Goal: Answer question/provide support

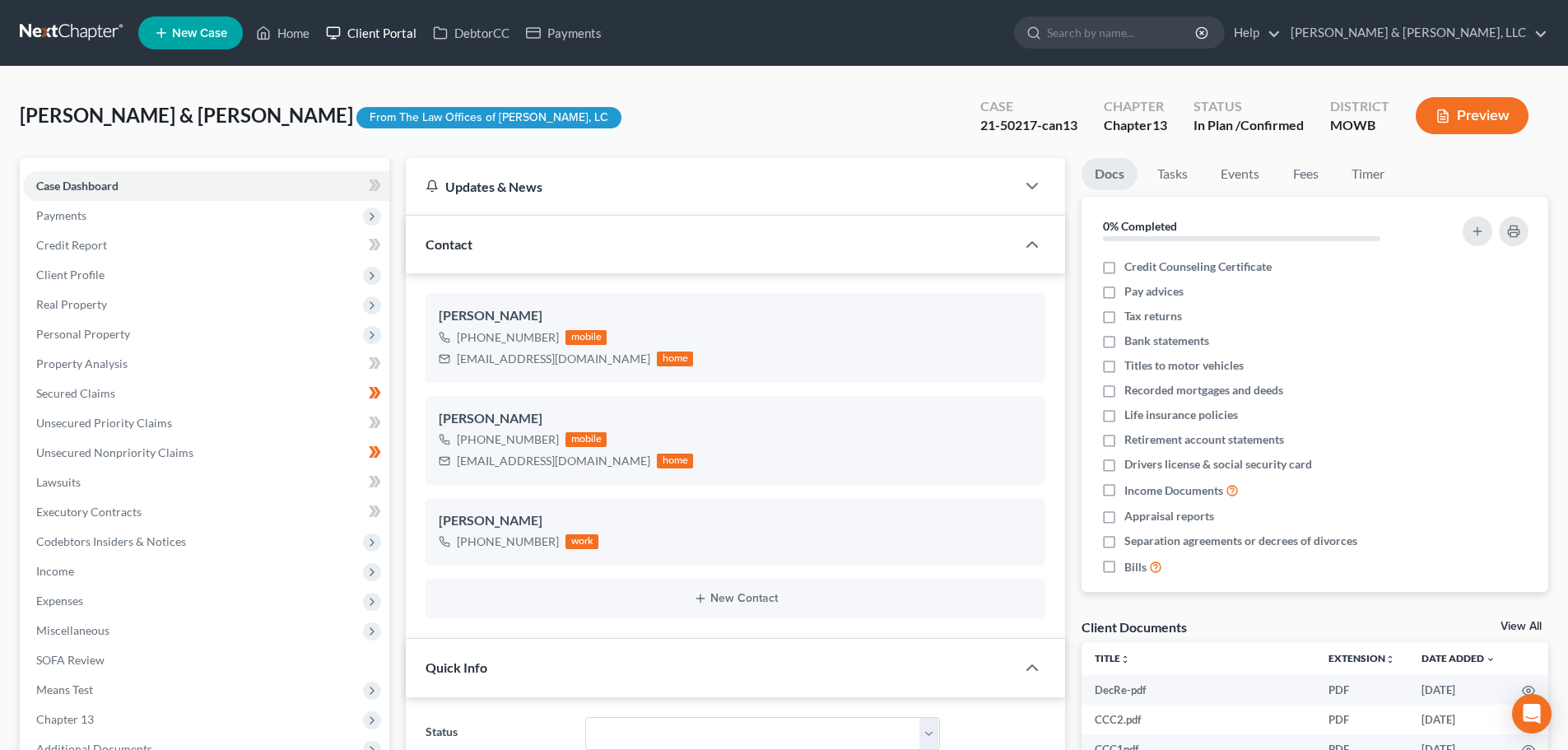
scroll to position [54, 0]
click at [284, 30] on link "Home" at bounding box center [282, 33] width 70 height 29
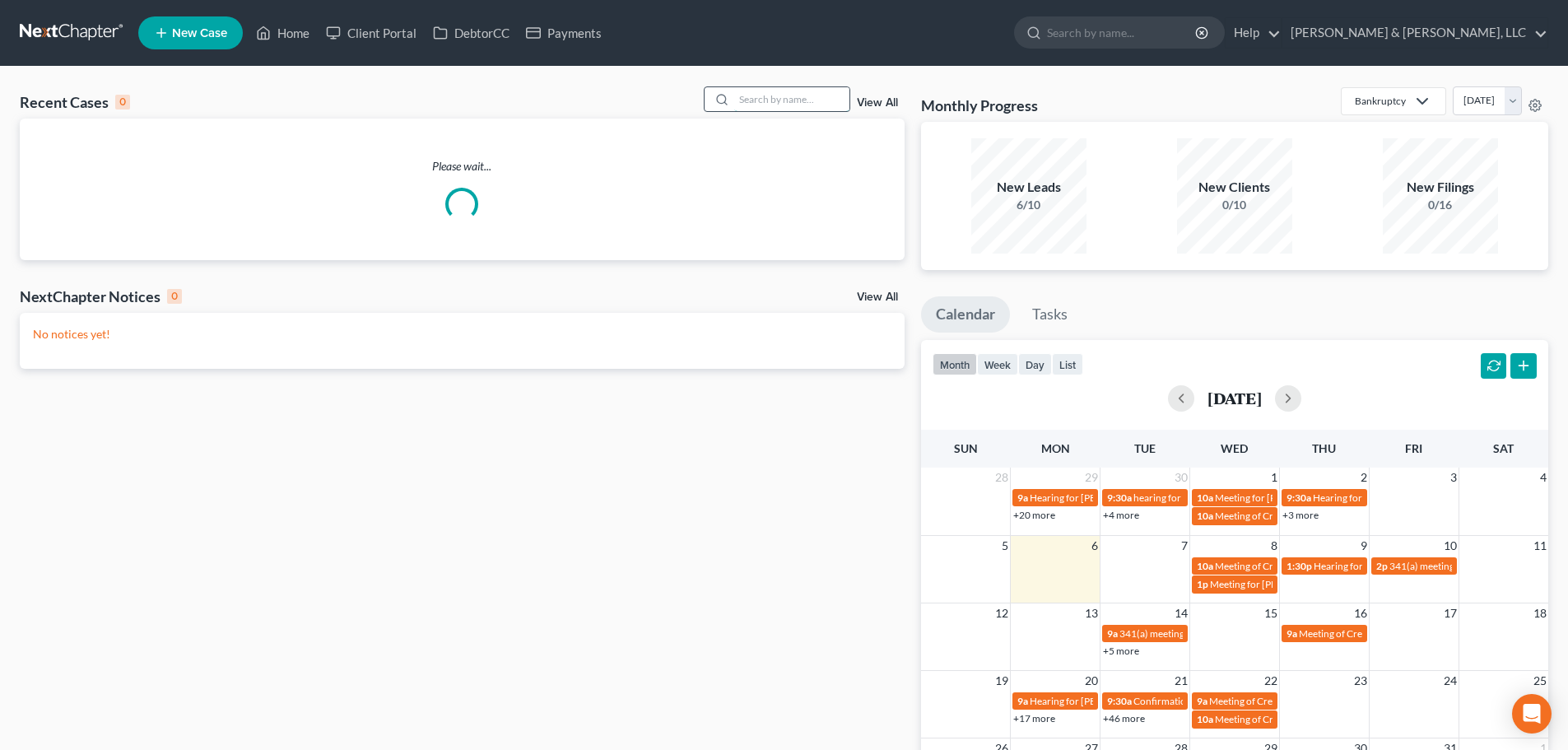
click at [789, 89] on input "search" at bounding box center [792, 99] width 116 height 24
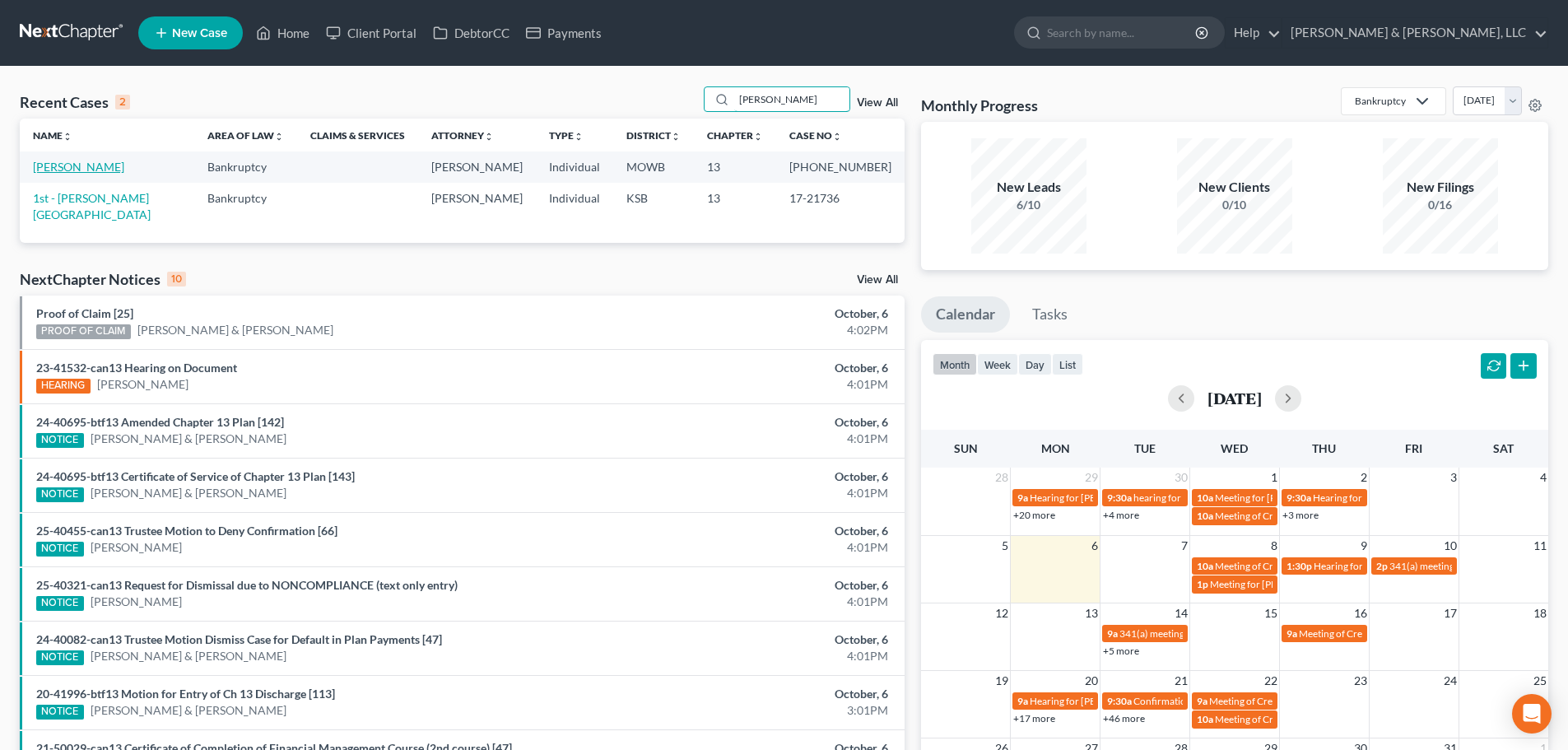
type input "freemon"
click at [41, 170] on link "Freemon, Kuiana" at bounding box center [78, 166] width 91 height 14
select select "6"
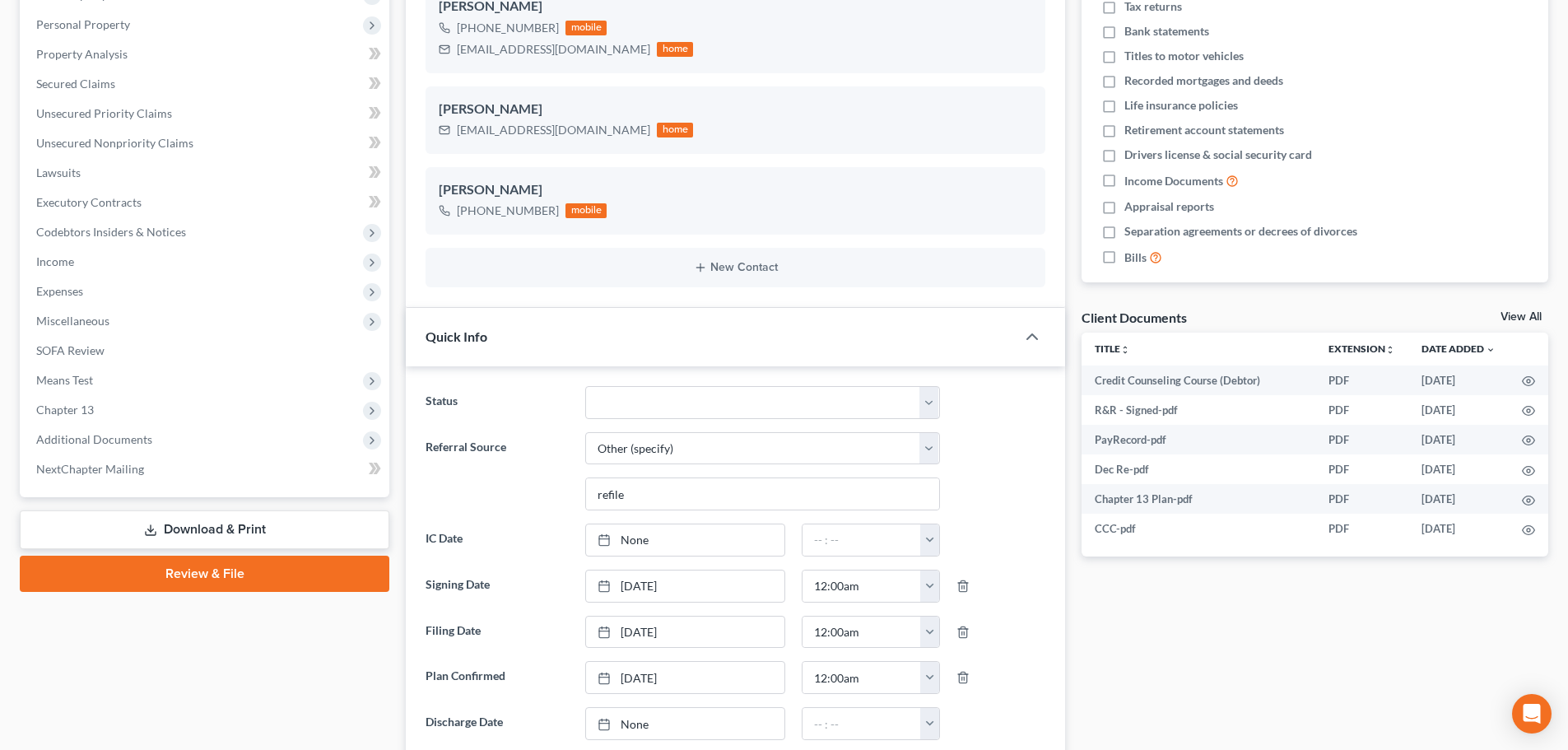
scroll to position [28, 0]
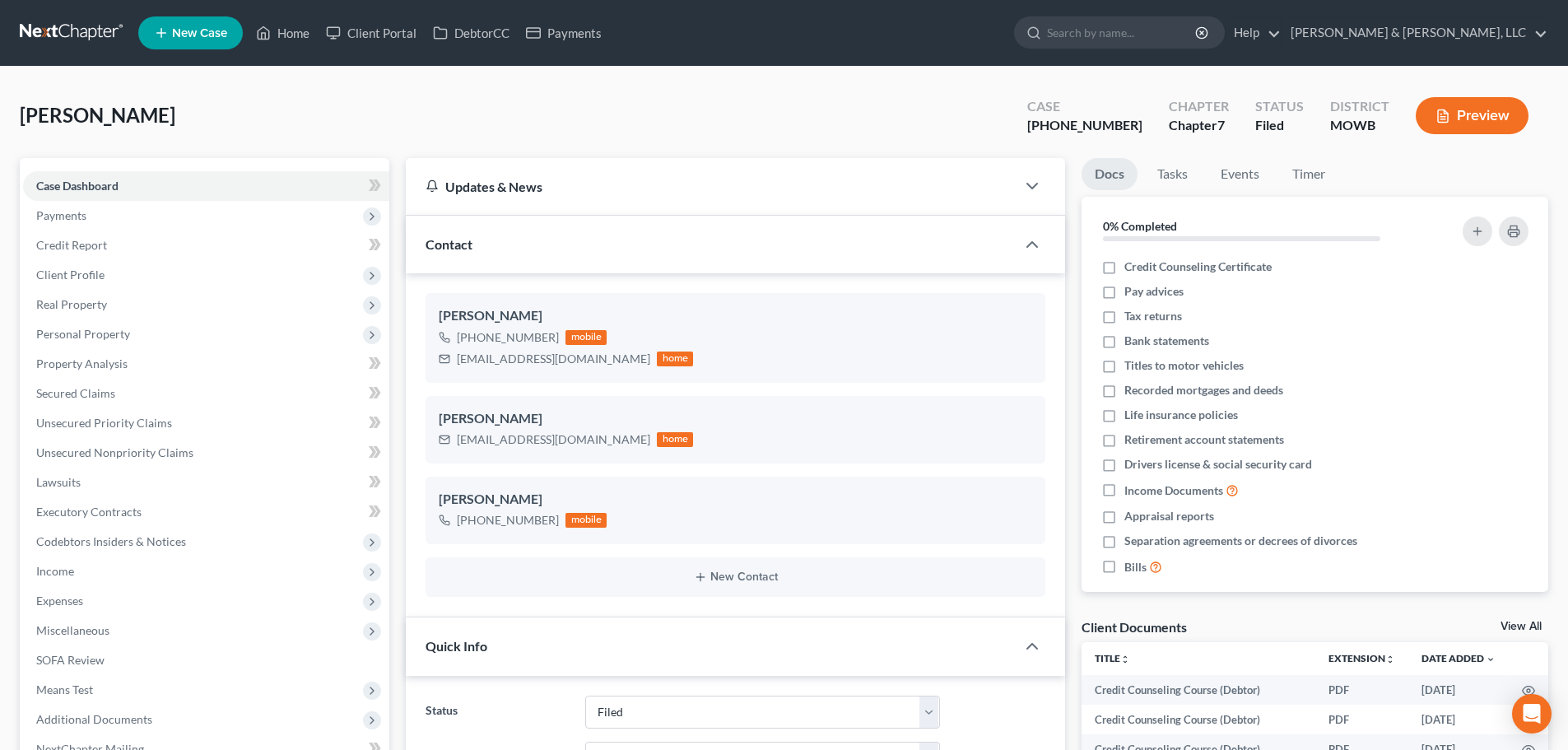
select select "6"
select select "0"
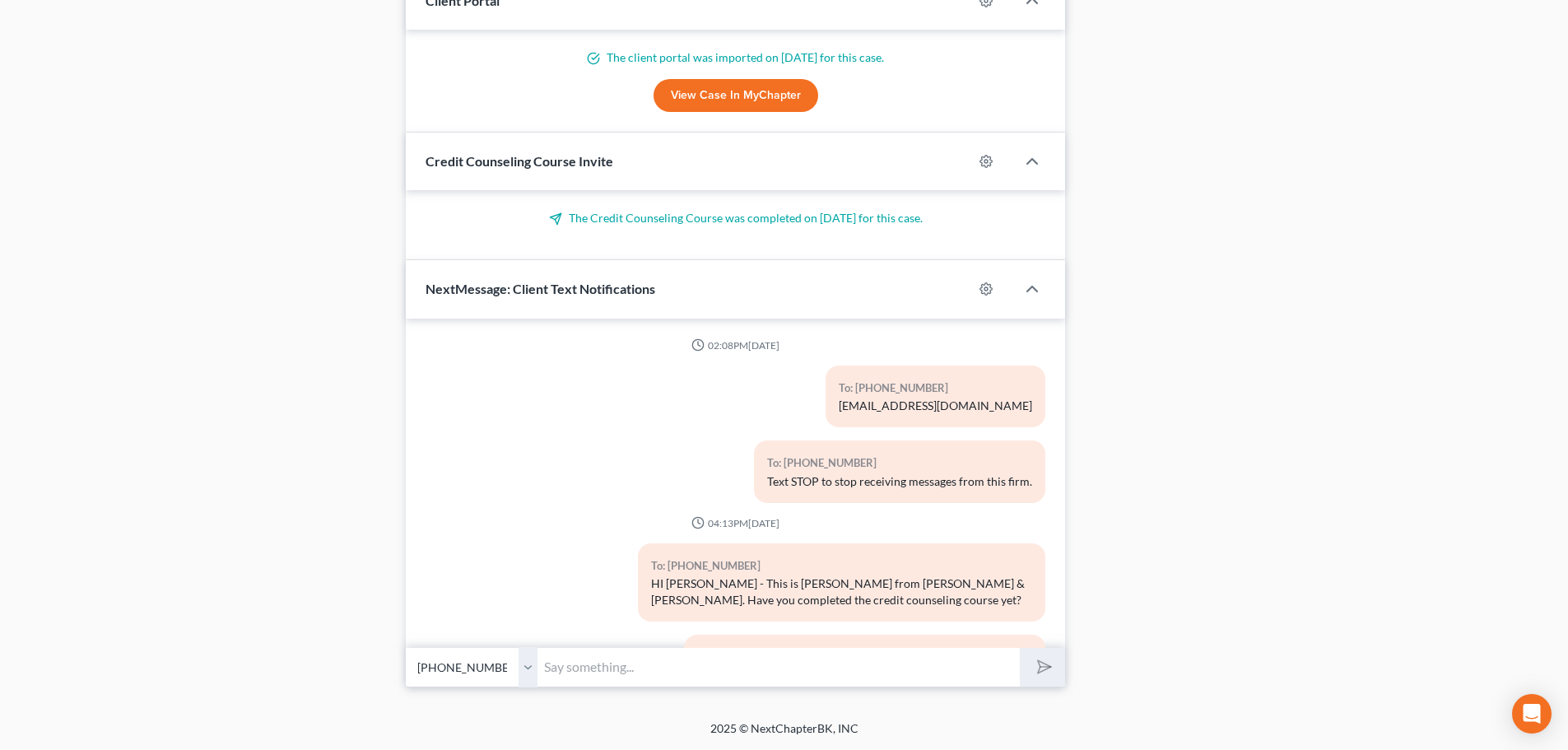
scroll to position [6418, 0]
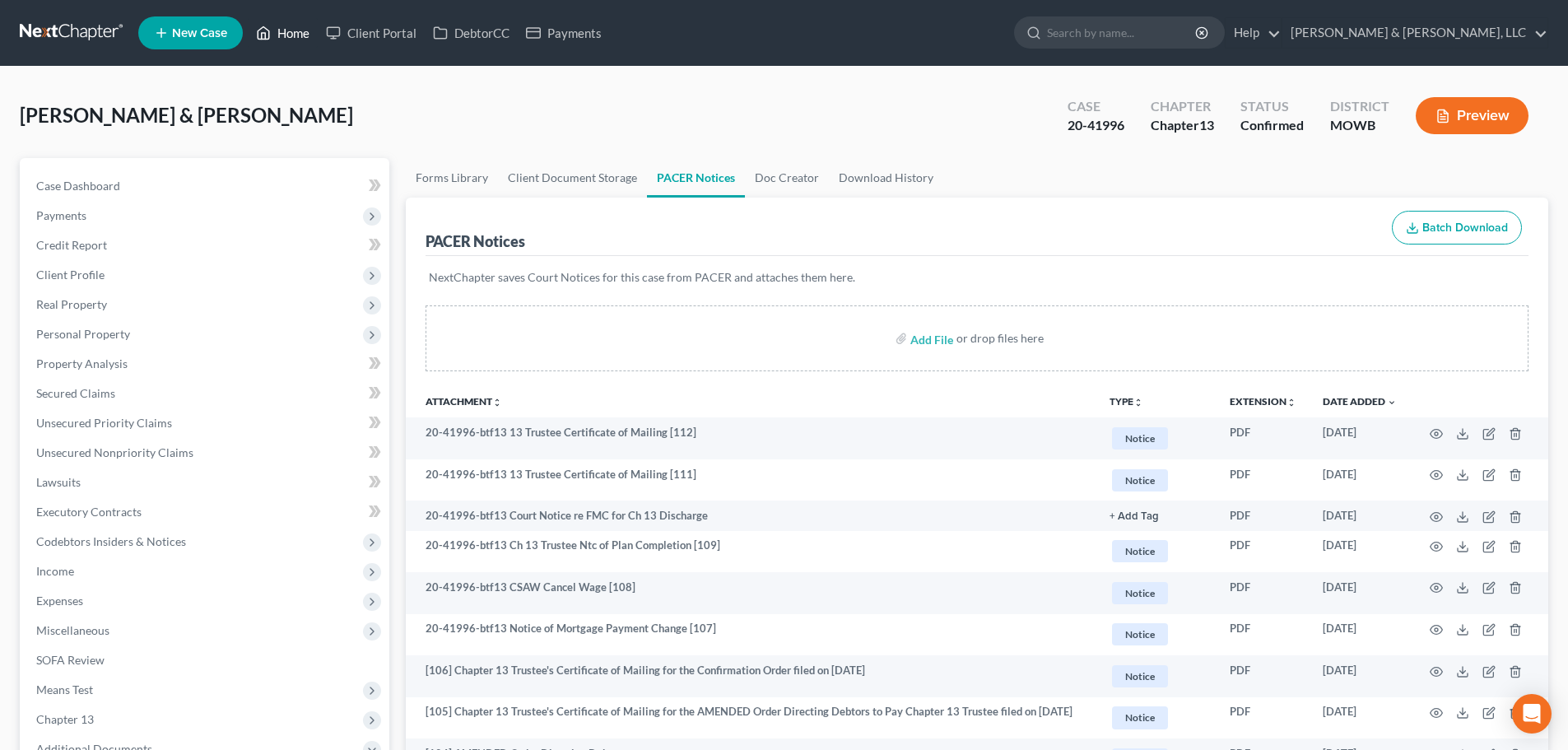
click at [281, 34] on link "Home" at bounding box center [282, 33] width 70 height 29
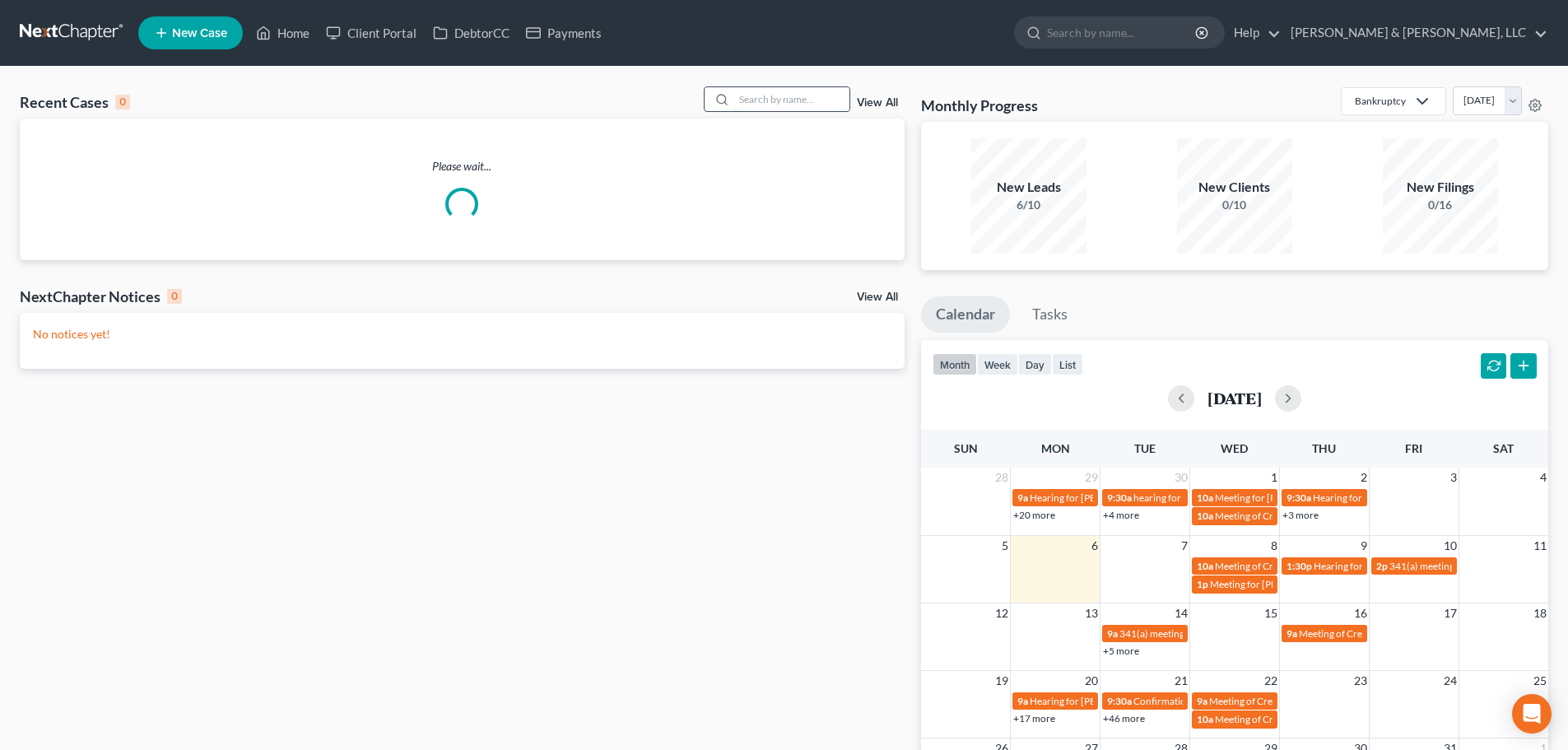
click at [778, 99] on input "search" at bounding box center [792, 99] width 116 height 24
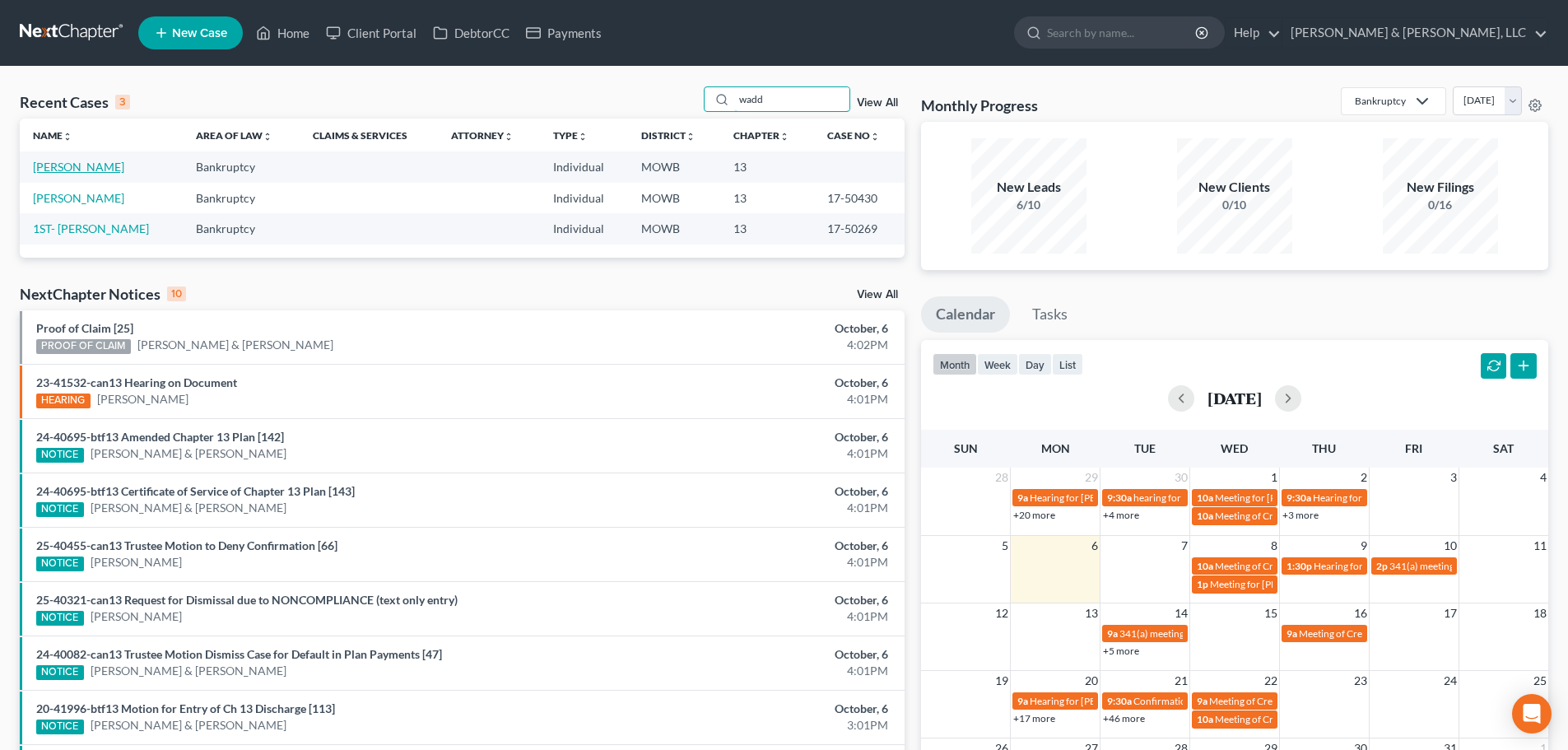
type input "wadd"
click at [86, 162] on link "[PERSON_NAME]" at bounding box center [78, 166] width 91 height 14
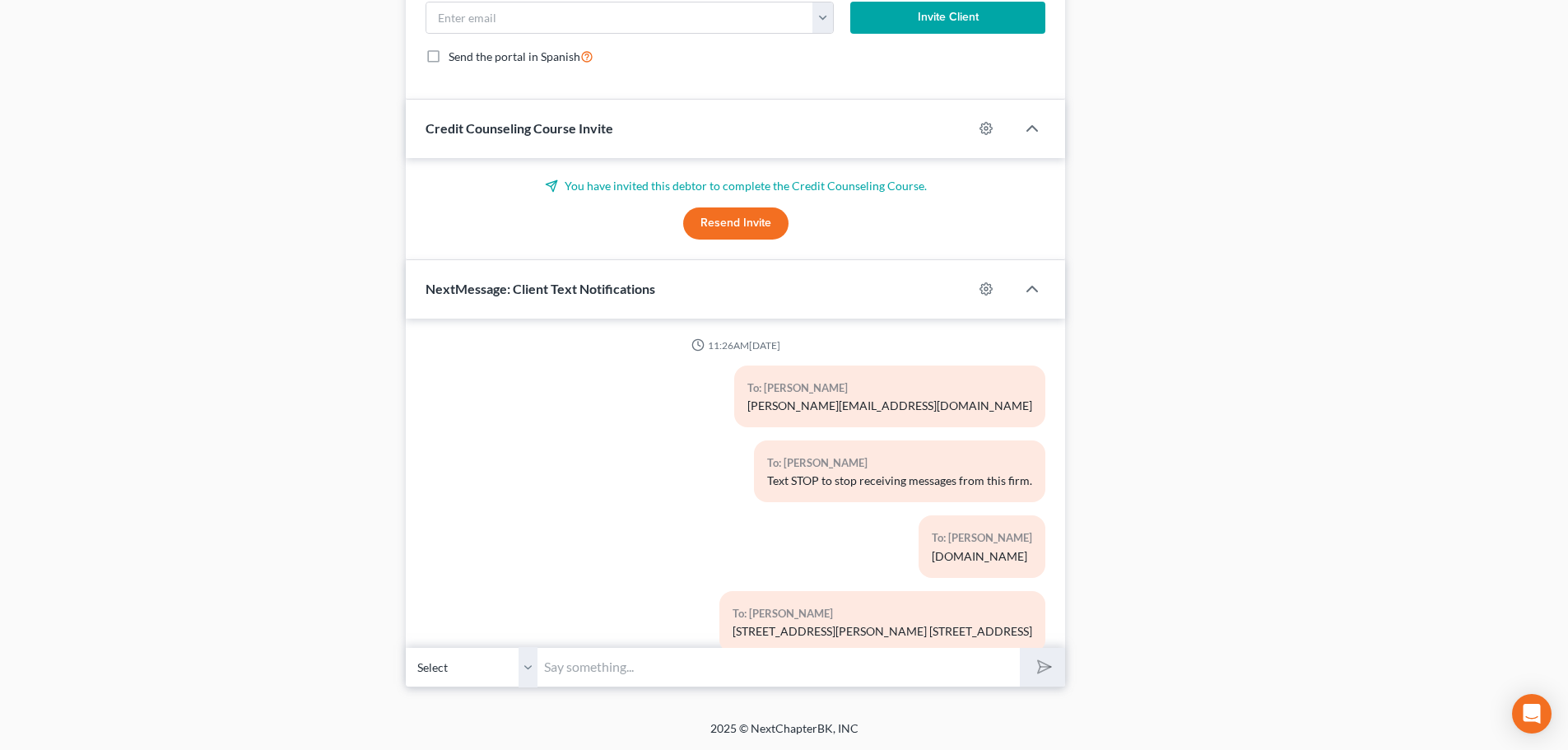
scroll to position [291, 0]
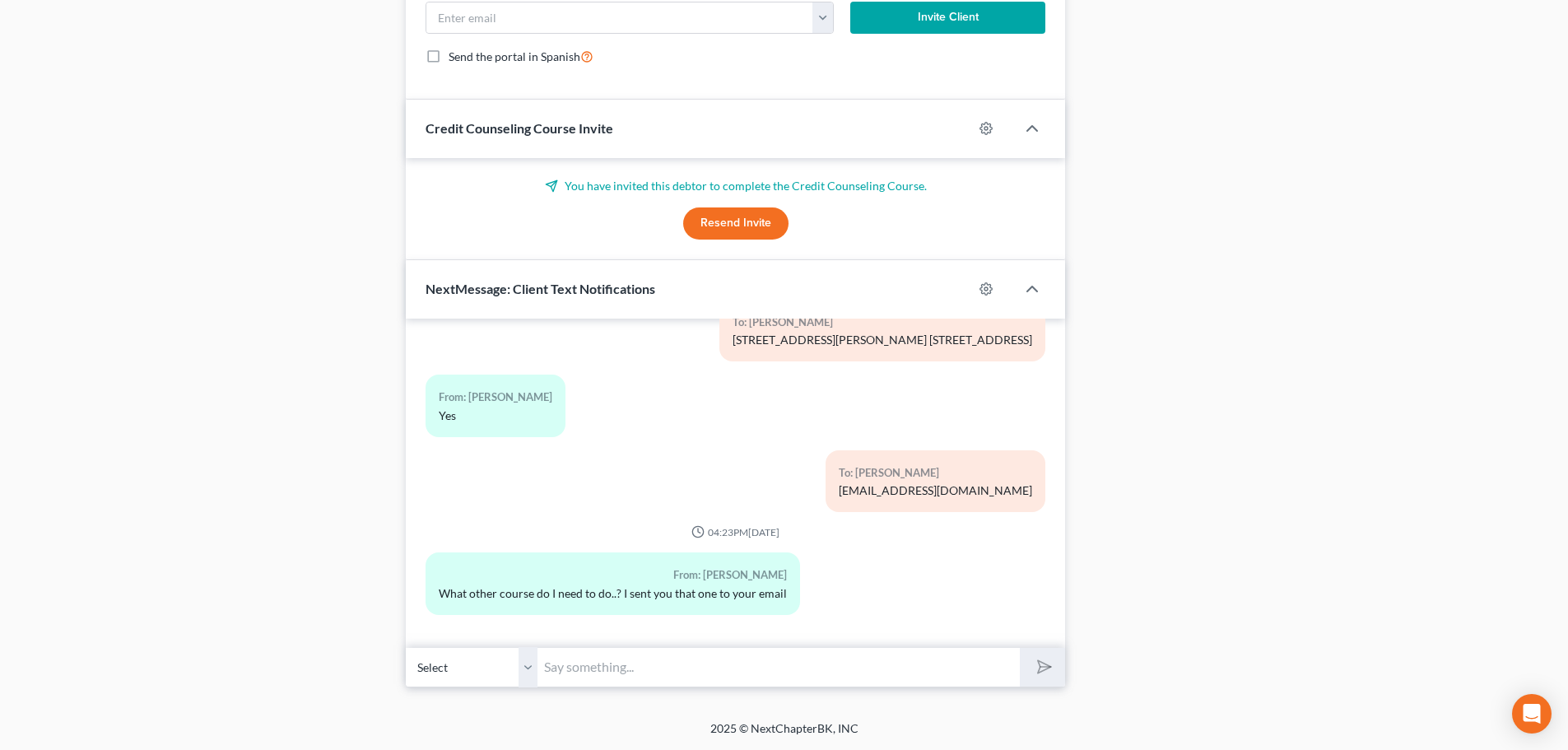
click at [615, 666] on input "text" at bounding box center [779, 667] width 483 height 41
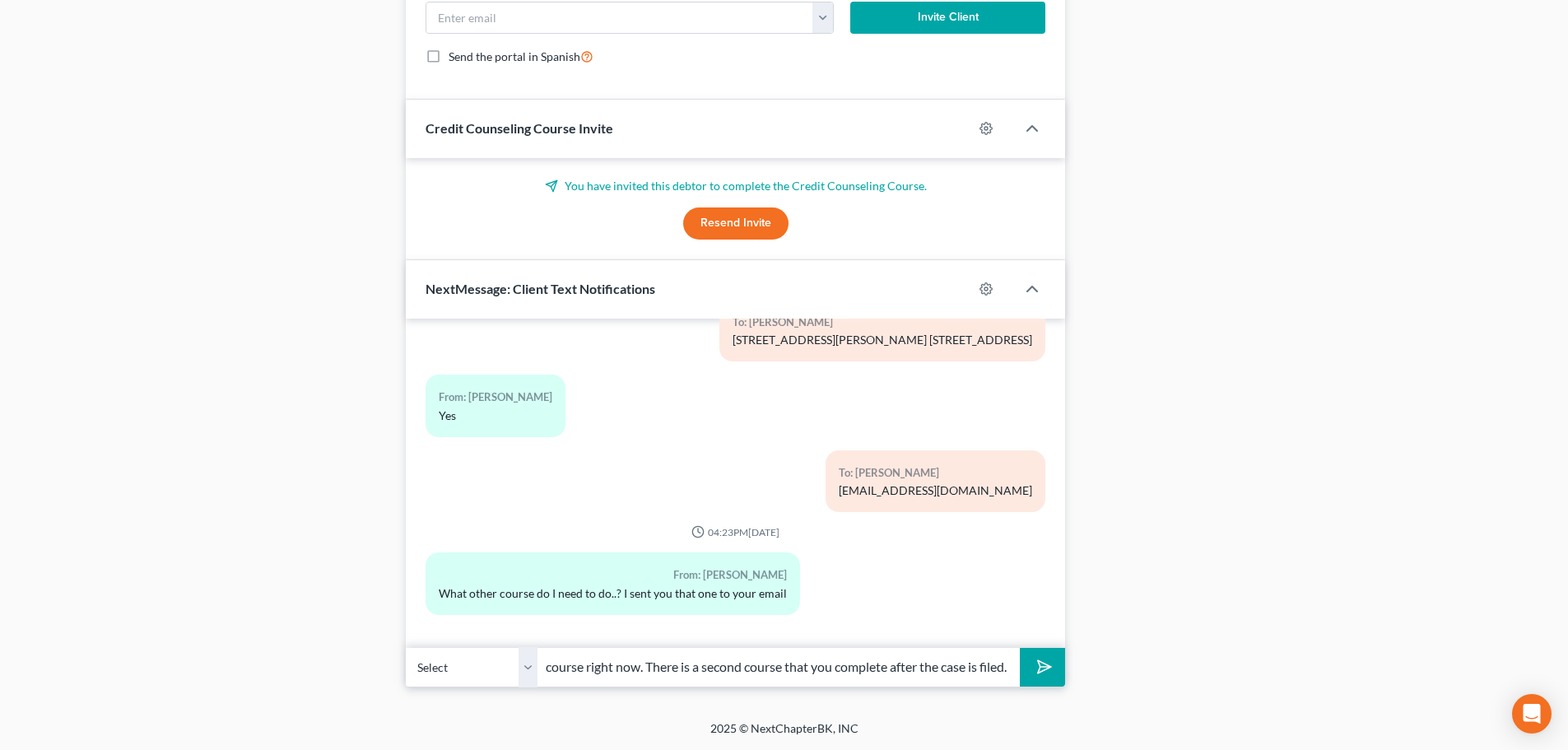
scroll to position [0, 94]
type input "That's the only course right now. There is a second course that you complete af…"
click at [1020, 648] on button "submit" at bounding box center [1042, 667] width 46 height 39
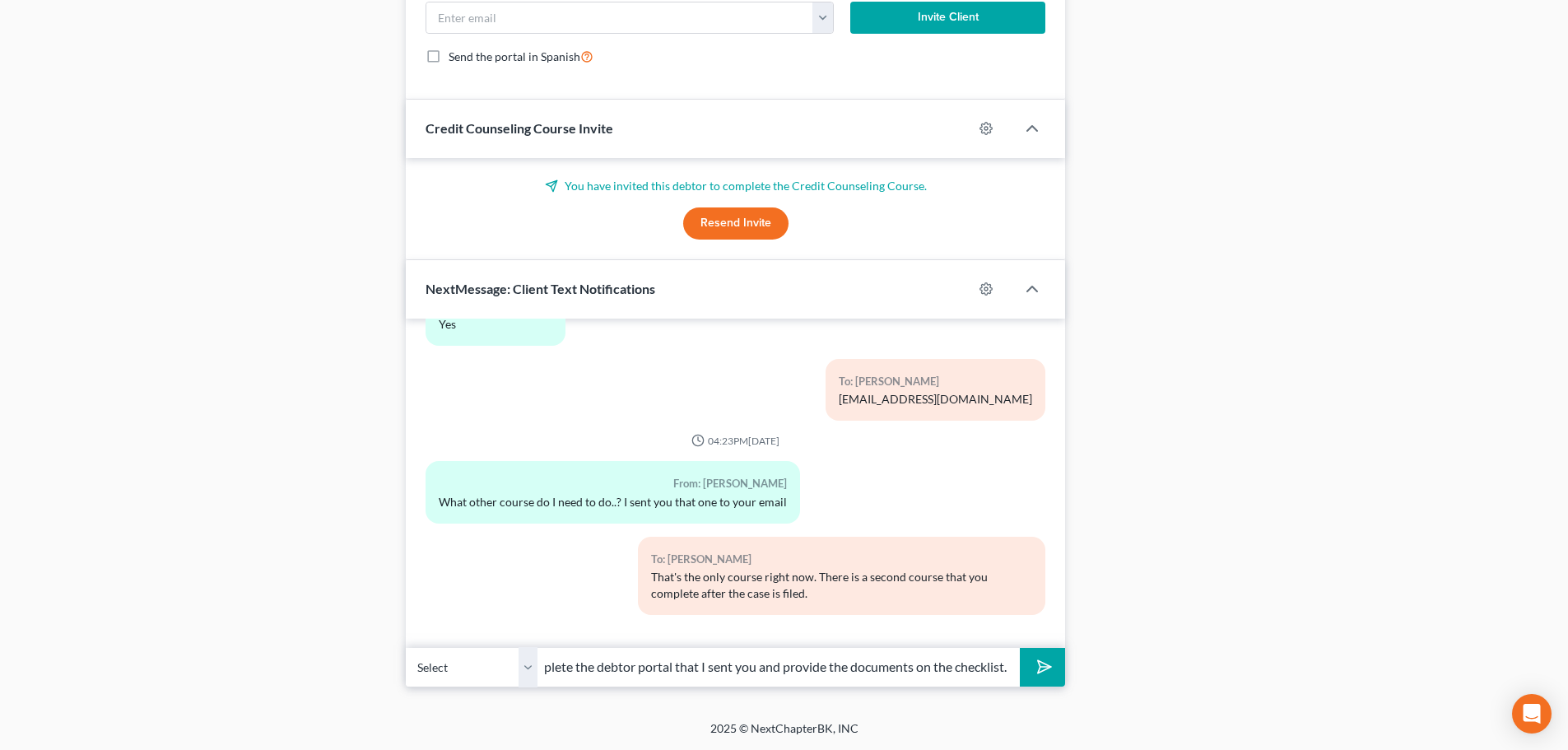
scroll to position [0, 126]
type input "So you'll want to complete the debtor portal that I sent you and provide the do…"
click at [1020, 648] on button "submit" at bounding box center [1042, 667] width 46 height 39
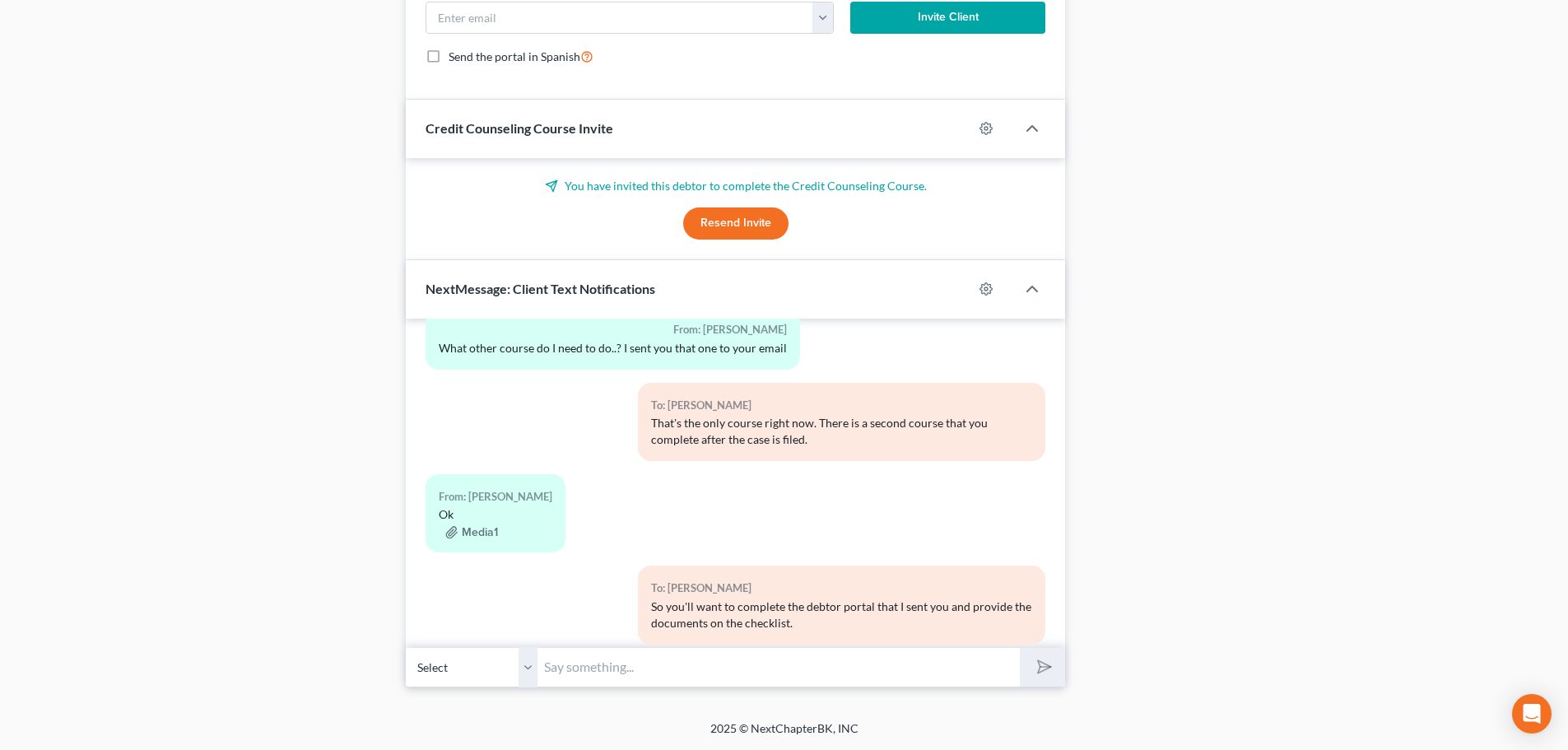
scroll to position [566, 0]
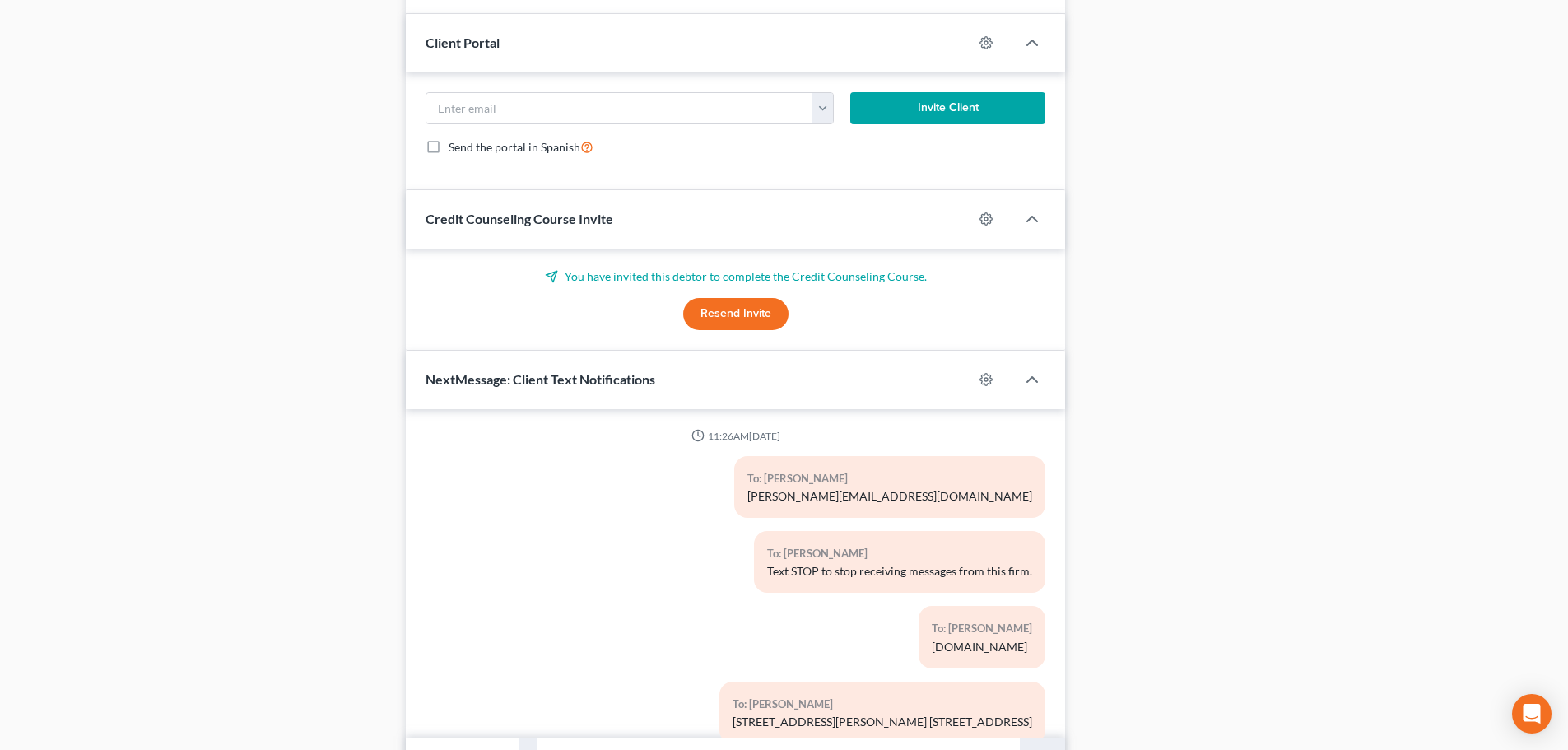
scroll to position [566, 0]
